Goal: Task Accomplishment & Management: Use online tool/utility

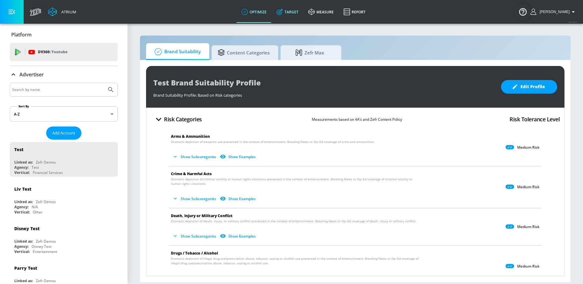
click at [289, 9] on link "Target" at bounding box center [288, 12] width 32 height 22
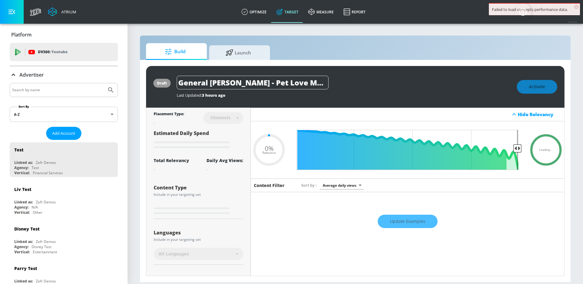
type input "0.67"
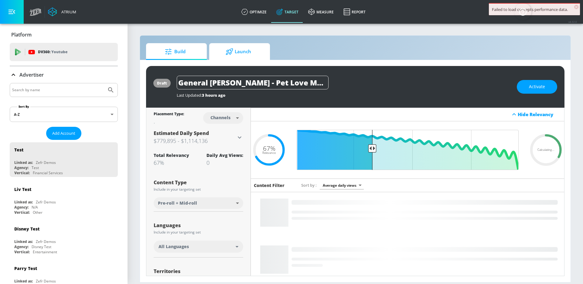
click at [249, 47] on span "Launch" at bounding box center [238, 51] width 46 height 15
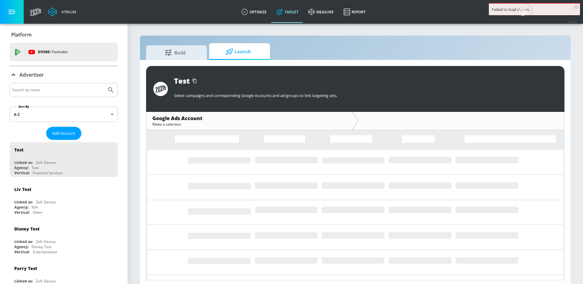
click at [98, 82] on div "Advertiser" at bounding box center [64, 74] width 108 height 17
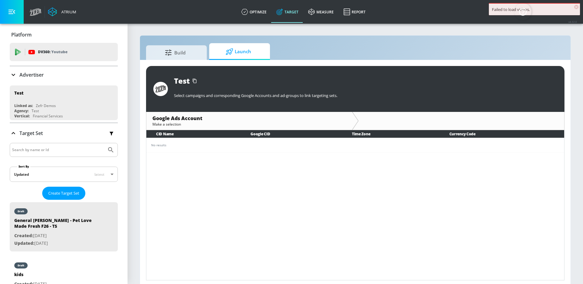
click at [89, 87] on input "Search by name" at bounding box center [58, 90] width 92 height 8
click at [55, 80] on div "Advertiser" at bounding box center [64, 74] width 108 height 17
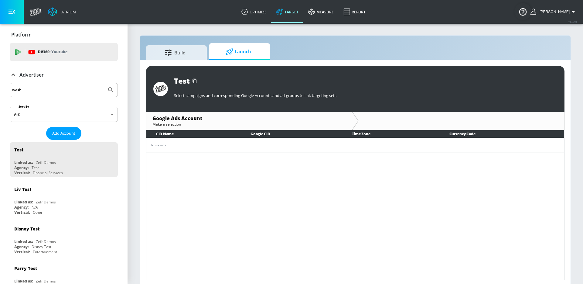
scroll to position [0, 0]
click at [51, 95] on div "wash" at bounding box center [64, 90] width 108 height 14
click at [51, 93] on input "wash" at bounding box center [58, 90] width 92 height 8
type input "[US_STATE]"
click at [104, 83] on button "Submit Search" at bounding box center [110, 89] width 13 height 13
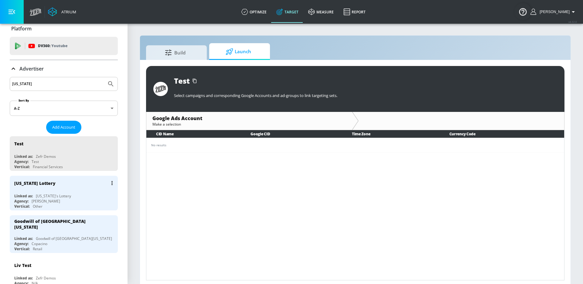
scroll to position [7, 0]
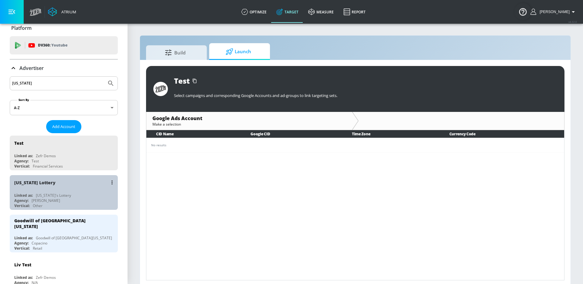
click at [32, 197] on div "Linked as:" at bounding box center [23, 195] width 19 height 5
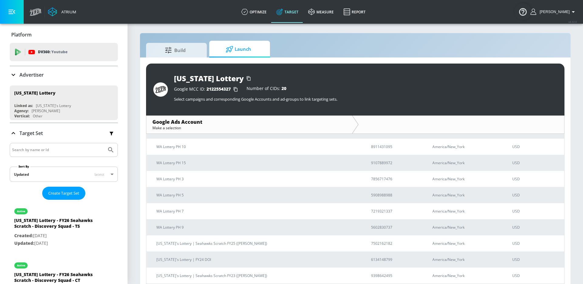
scroll to position [9, 0]
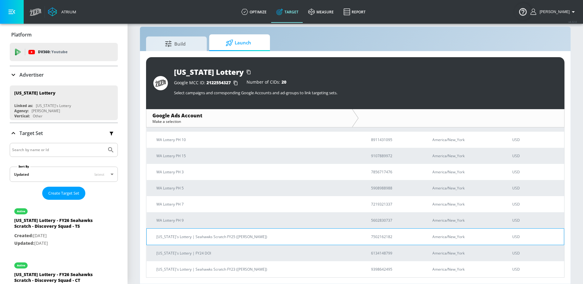
click at [205, 239] on p "[US_STATE]'s Lottery | Seahawks Scratch FY25 ([PERSON_NAME])" at bounding box center [256, 236] width 200 height 6
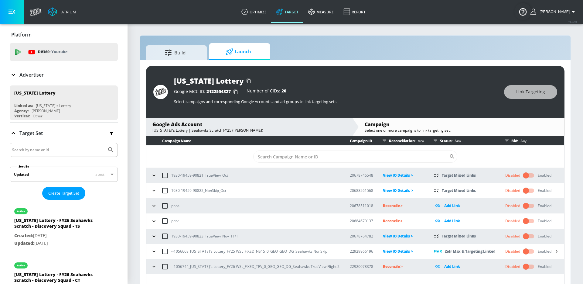
scroll to position [9, 0]
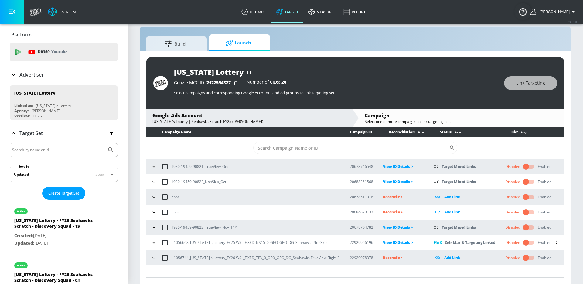
click at [151, 258] on icon "button" at bounding box center [154, 258] width 6 height 6
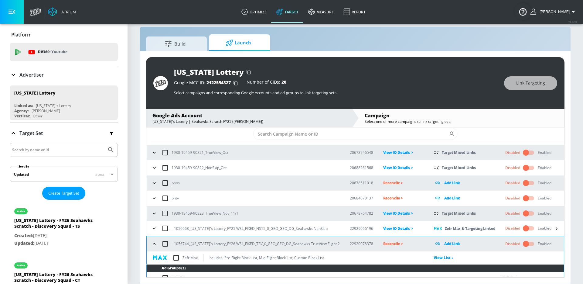
scroll to position [21, 0]
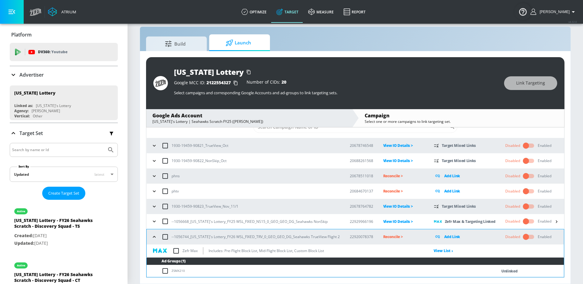
click at [175, 252] on input "checkbox" at bounding box center [176, 250] width 13 height 13
checkbox input "true"
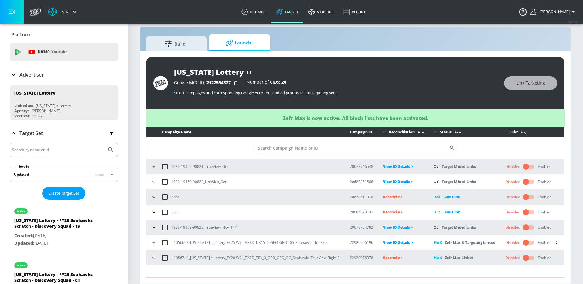
scroll to position [0, 0]
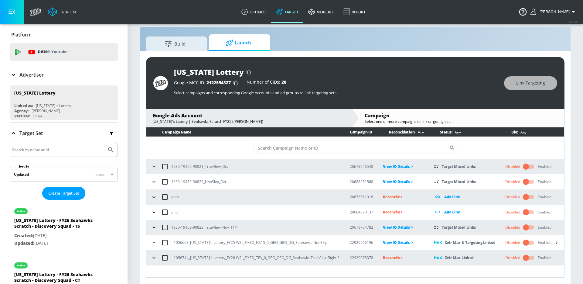
click at [393, 257] on p "Reconcile >" at bounding box center [403, 257] width 41 height 7
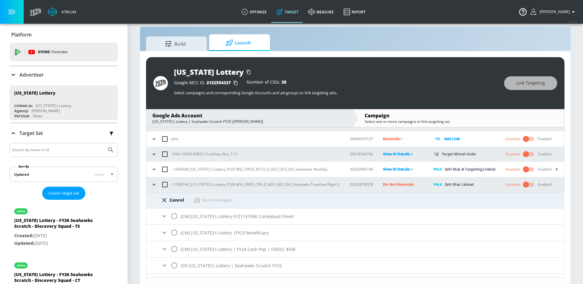
scroll to position [103, 0]
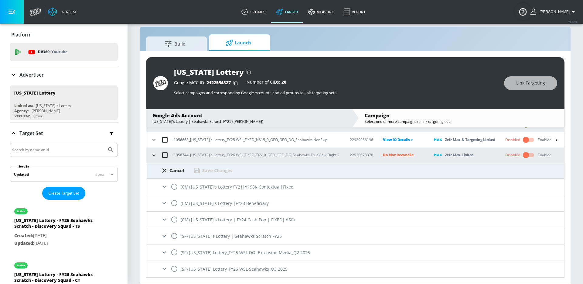
click at [174, 236] on input "radio" at bounding box center [174, 235] width 13 height 13
radio input "true"
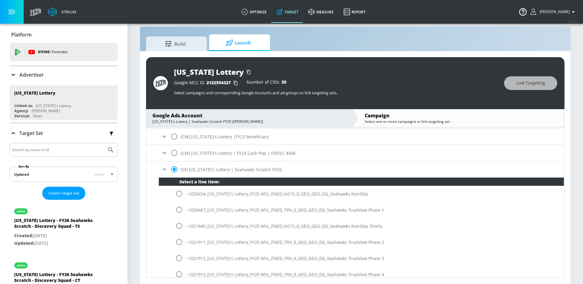
scroll to position [170, 0]
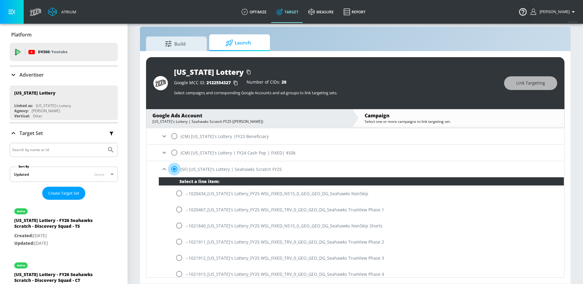
click at [176, 170] on input "radio" at bounding box center [174, 169] width 13 height 13
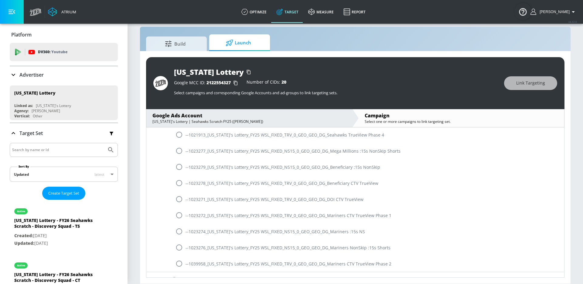
scroll to position [336, 0]
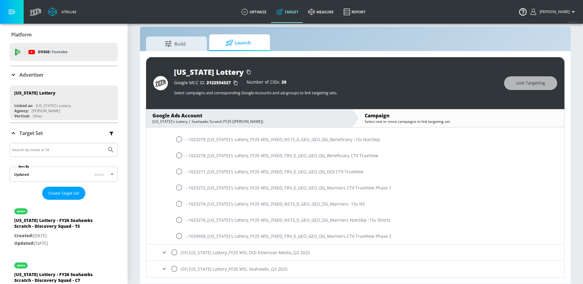
click at [164, 265] on icon at bounding box center [164, 268] width 7 height 7
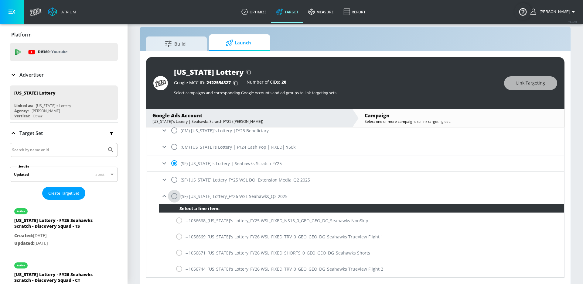
click at [176, 200] on input "radio" at bounding box center [174, 196] width 13 height 13
radio input "true"
radio input "false"
click at [178, 266] on input "radio" at bounding box center [179, 268] width 13 height 13
radio input "true"
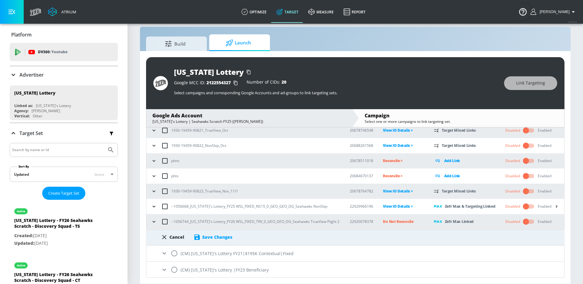
scroll to position [12, 0]
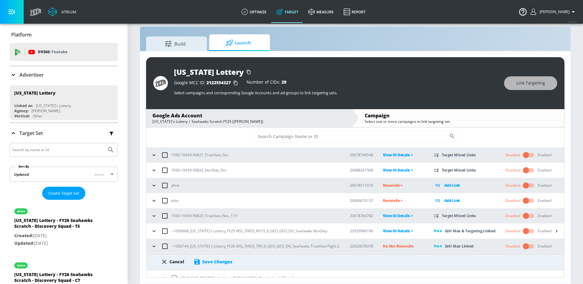
click at [224, 256] on div "Cancel Save Changes" at bounding box center [356, 259] width 418 height 11
click at [223, 259] on div "Save Changes" at bounding box center [217, 262] width 30 height 6
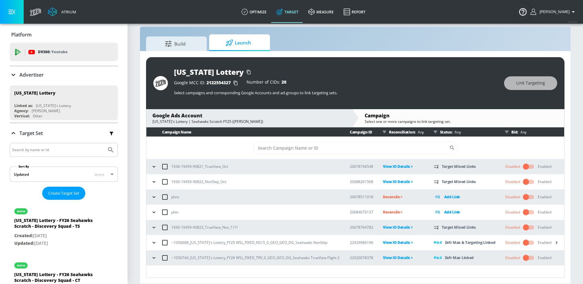
scroll to position [0, 0]
